Goal: Information Seeking & Learning: Learn about a topic

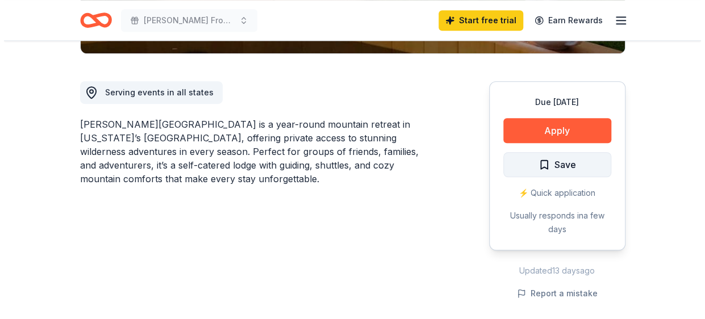
scroll to position [284, 0]
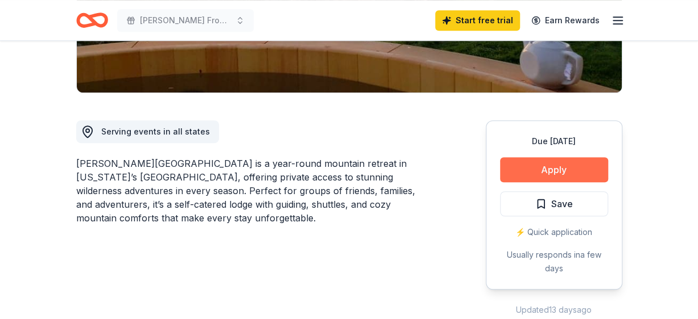
click at [571, 157] on button "Apply" at bounding box center [554, 169] width 108 height 25
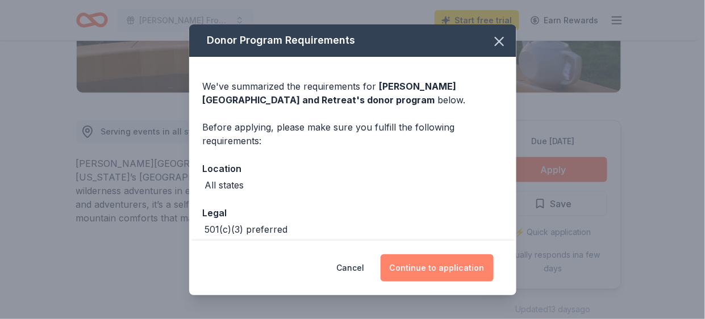
click at [421, 269] on button "Continue to application" at bounding box center [437, 268] width 113 height 27
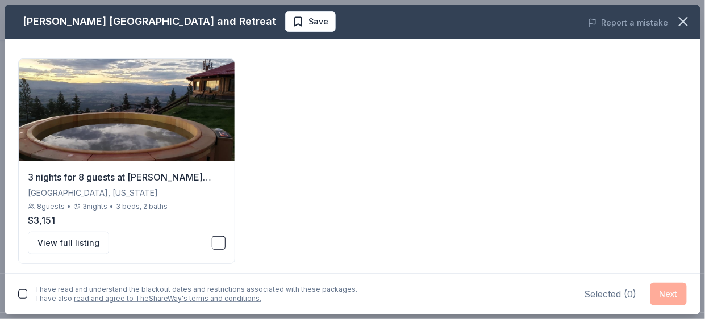
scroll to position [74, 0]
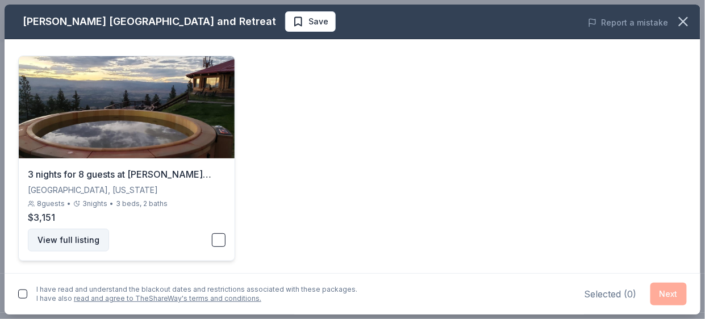
click at [38, 243] on button "View full listing" at bounding box center [68, 240] width 81 height 23
click at [76, 235] on button "View full listing" at bounding box center [68, 240] width 81 height 23
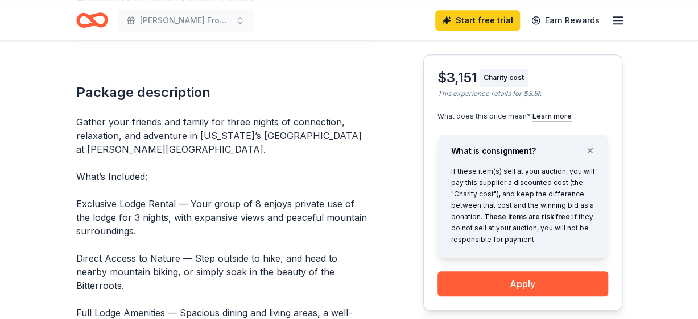
scroll to position [455, 0]
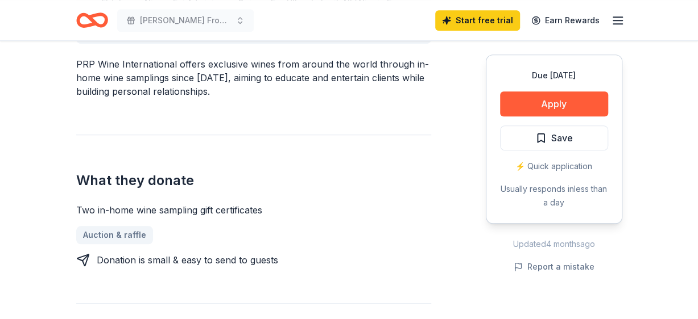
scroll to position [397, 0]
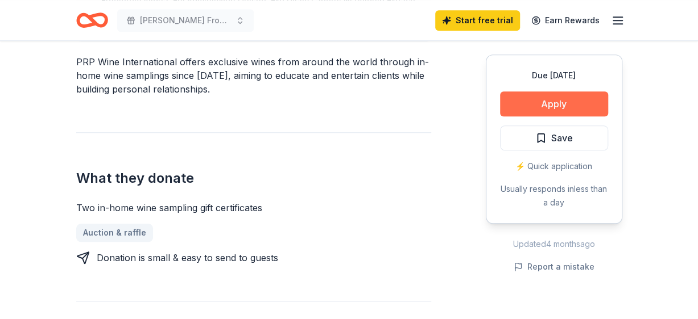
click at [585, 98] on button "Apply" at bounding box center [554, 104] width 108 height 25
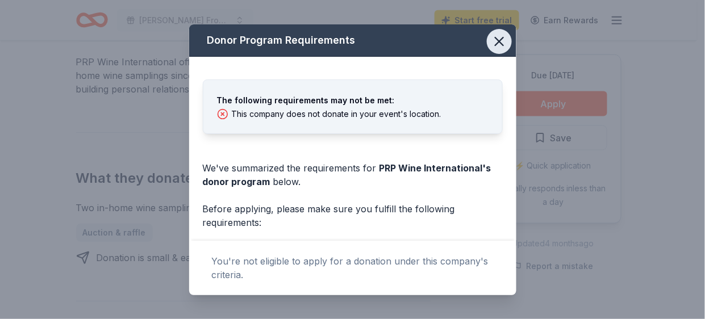
click at [492, 41] on icon "button" at bounding box center [500, 42] width 16 height 16
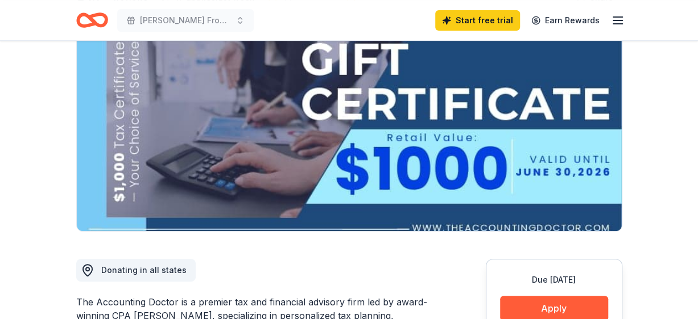
scroll to position [170, 0]
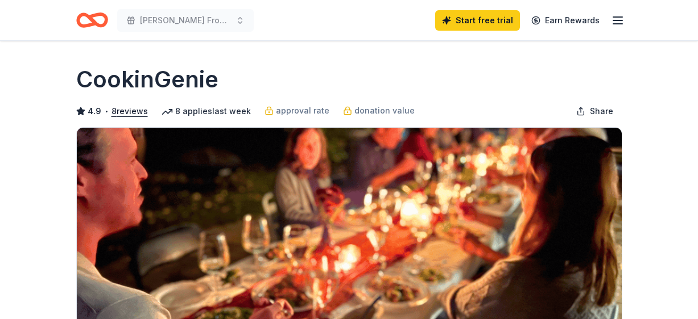
scroll to position [284, 0]
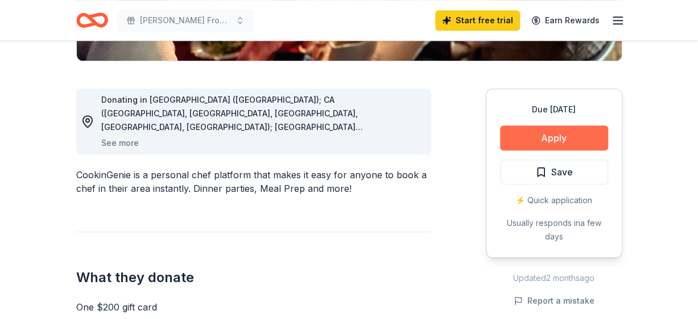
click at [590, 128] on button "Apply" at bounding box center [554, 138] width 108 height 25
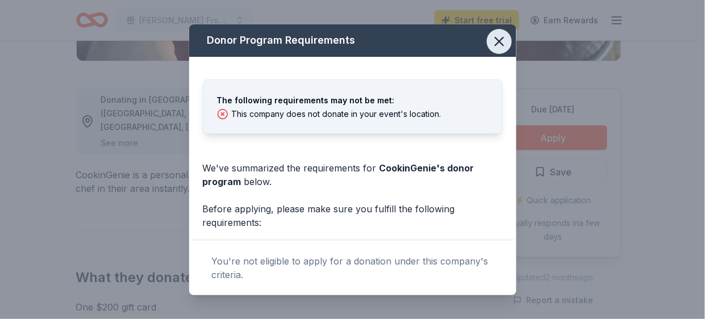
click at [496, 40] on icon "button" at bounding box center [500, 42] width 8 height 8
